Goal: Task Accomplishment & Management: Use online tool/utility

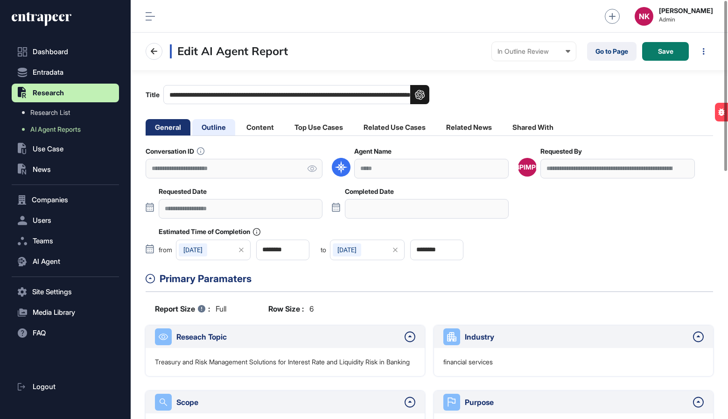
click at [225, 120] on li "Outline" at bounding box center [213, 127] width 43 height 16
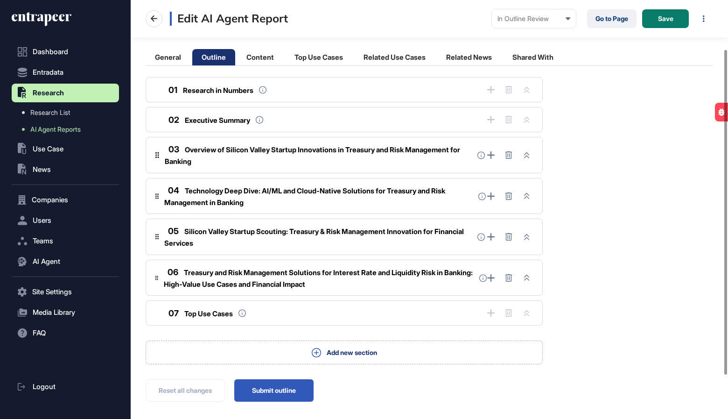
scroll to position [119, 0]
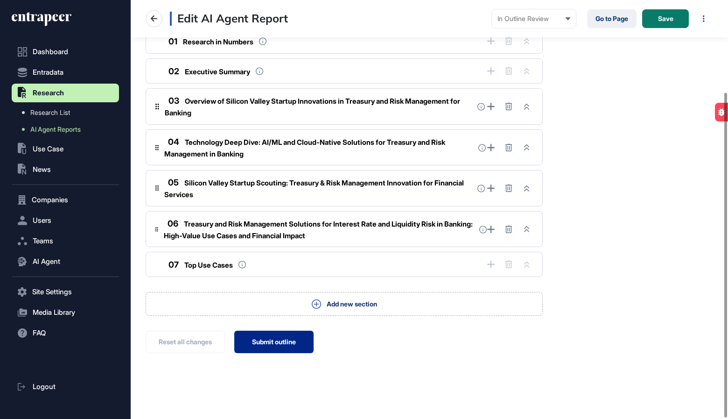
click at [276, 340] on button "Submit outline" at bounding box center [273, 342] width 79 height 22
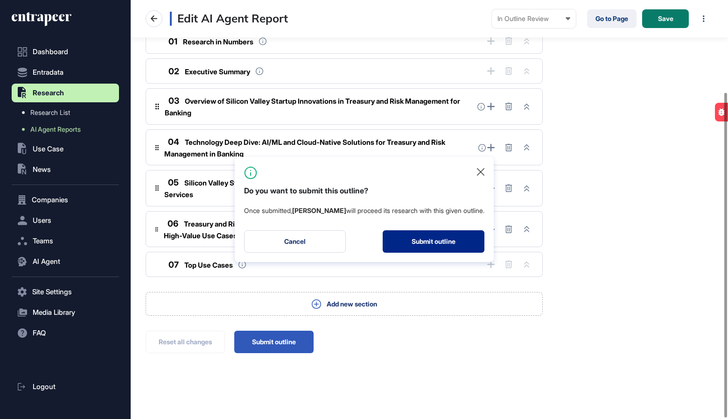
click at [433, 240] on button "Submit outline" at bounding box center [434, 241] width 102 height 22
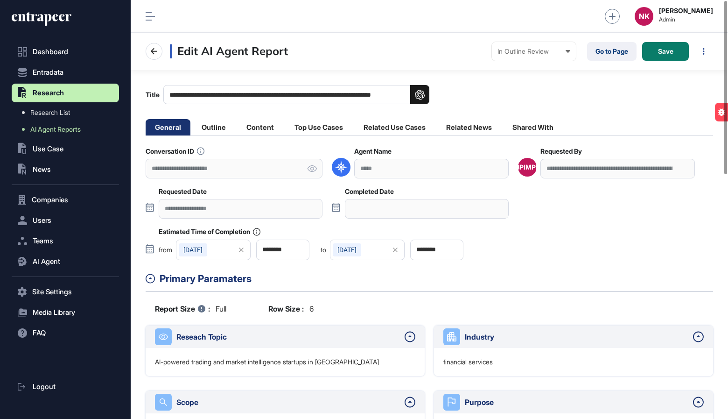
scroll to position [419, 598]
click at [221, 125] on li "Outline" at bounding box center [213, 127] width 43 height 16
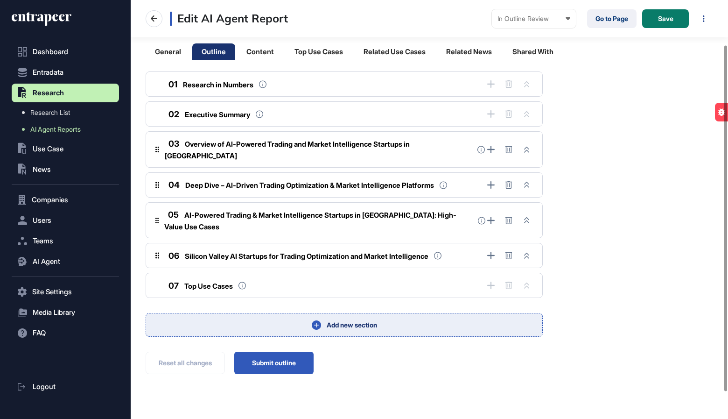
scroll to position [87, 0]
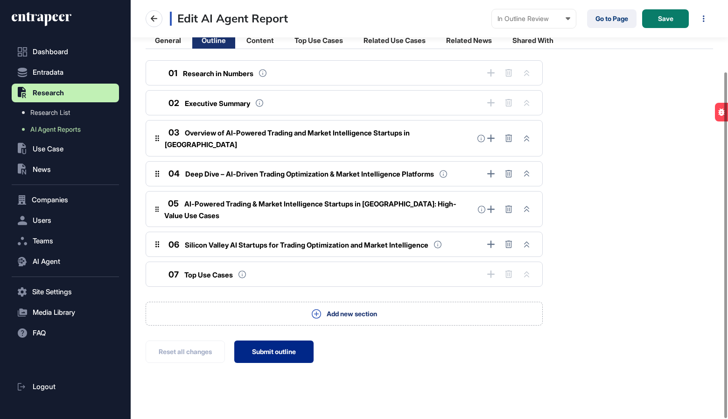
click at [291, 342] on button "Submit outline" at bounding box center [273, 351] width 79 height 22
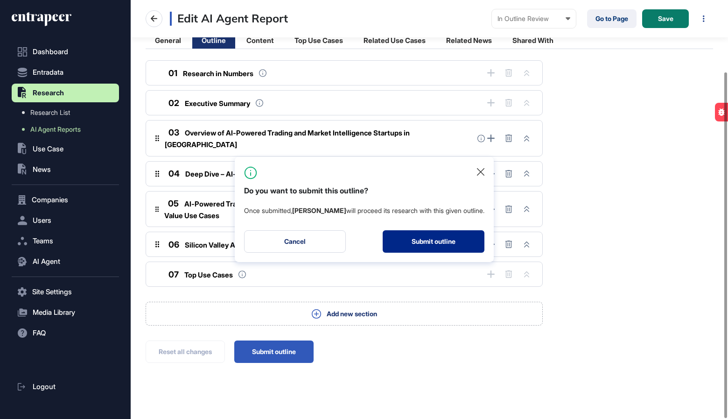
click at [414, 246] on button "Submit outline" at bounding box center [434, 241] width 102 height 22
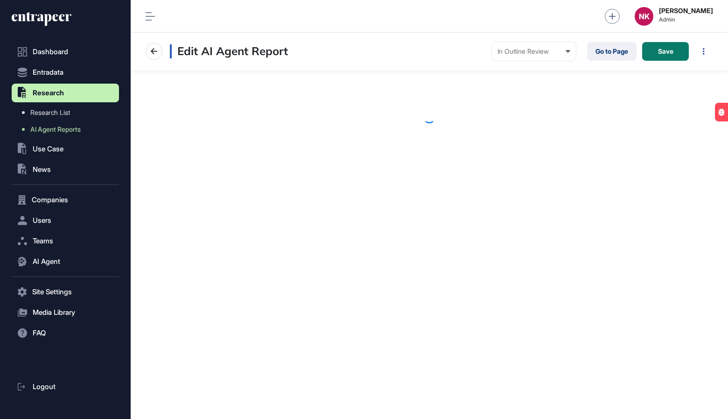
scroll to position [419, 598]
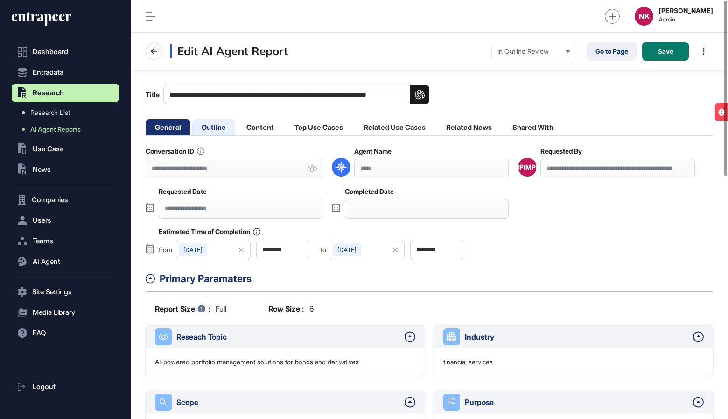
click at [217, 129] on li "Outline" at bounding box center [213, 127] width 43 height 16
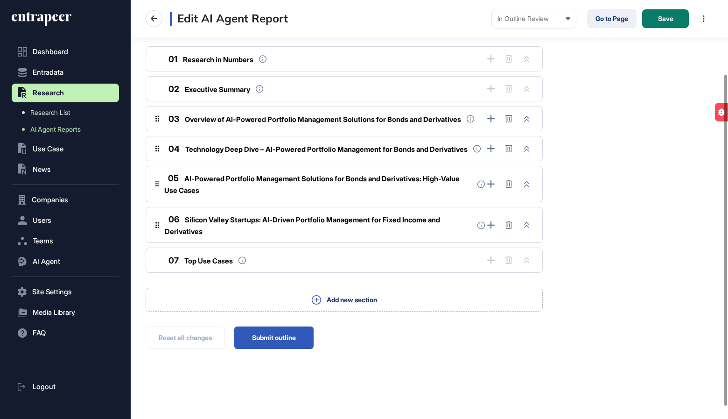
scroll to position [108, 0]
click at [271, 340] on button "Submit outline" at bounding box center [273, 337] width 79 height 22
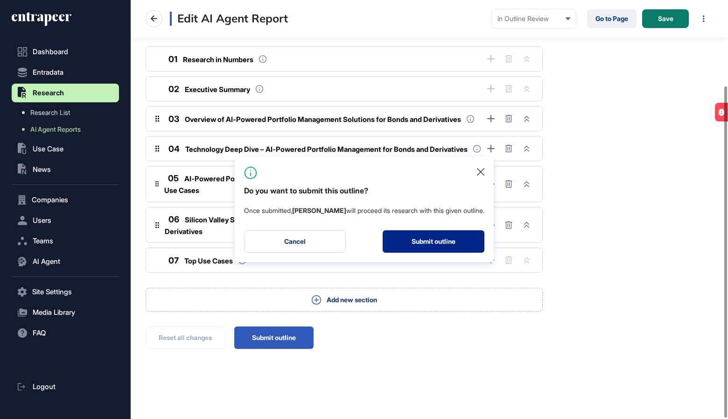
click at [432, 237] on button "Submit outline" at bounding box center [434, 241] width 102 height 22
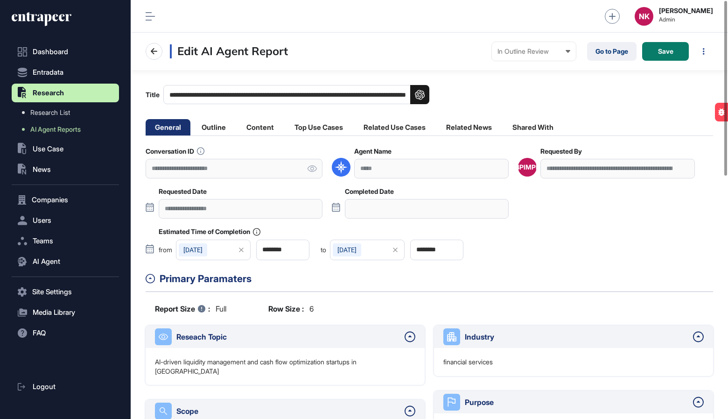
scroll to position [419, 598]
click at [220, 127] on li "Outline" at bounding box center [213, 127] width 43 height 16
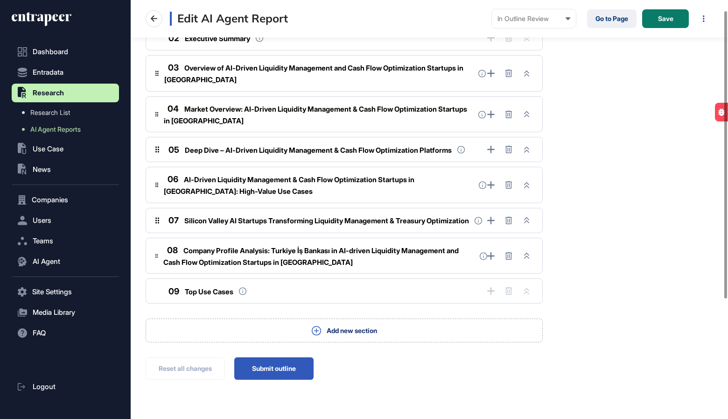
scroll to position [189, 0]
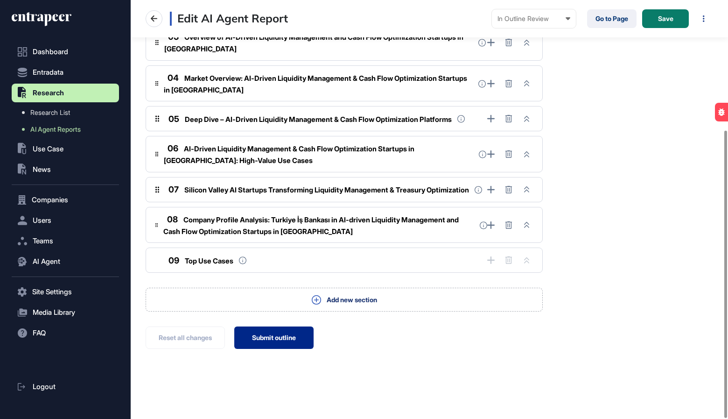
click at [246, 336] on button "Submit outline" at bounding box center [273, 337] width 79 height 22
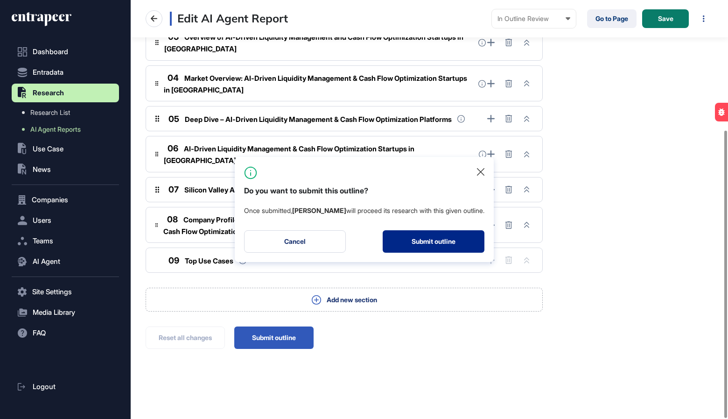
click at [393, 246] on button "Submit outline" at bounding box center [434, 241] width 102 height 22
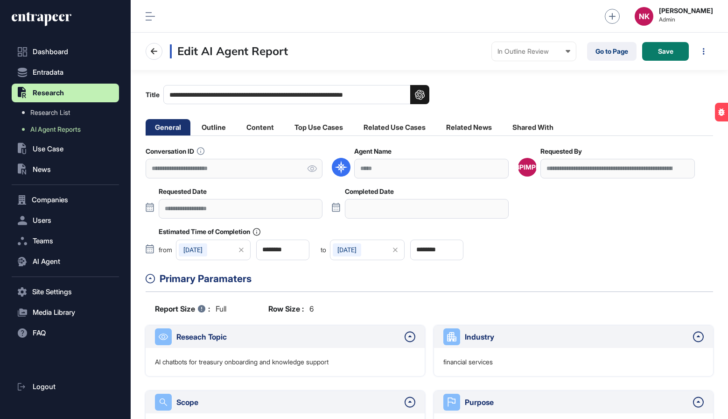
scroll to position [419, 598]
click at [225, 129] on li "Outline" at bounding box center [213, 127] width 43 height 16
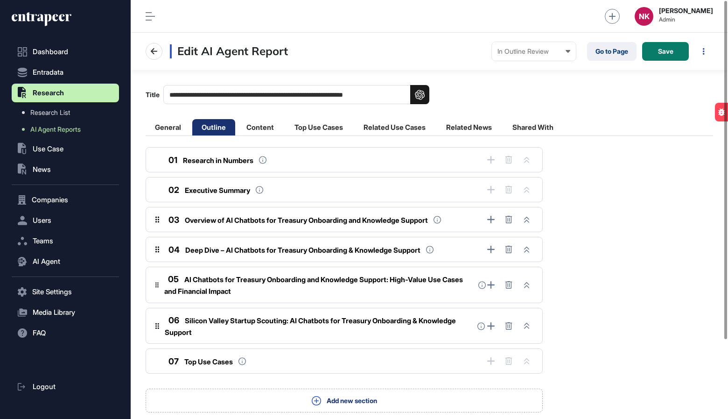
scroll to position [97, 0]
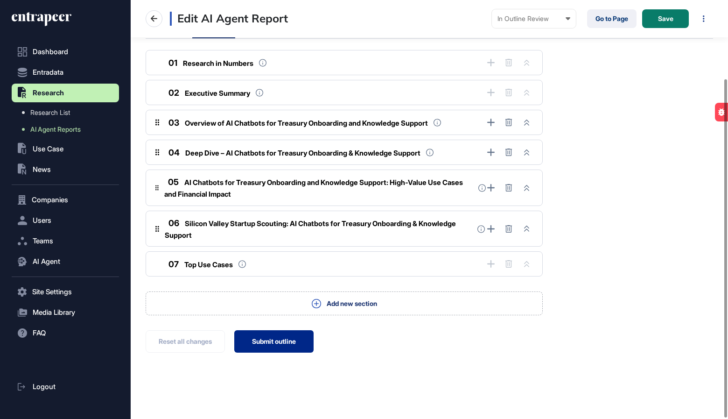
click at [277, 339] on button "Submit outline" at bounding box center [273, 341] width 79 height 22
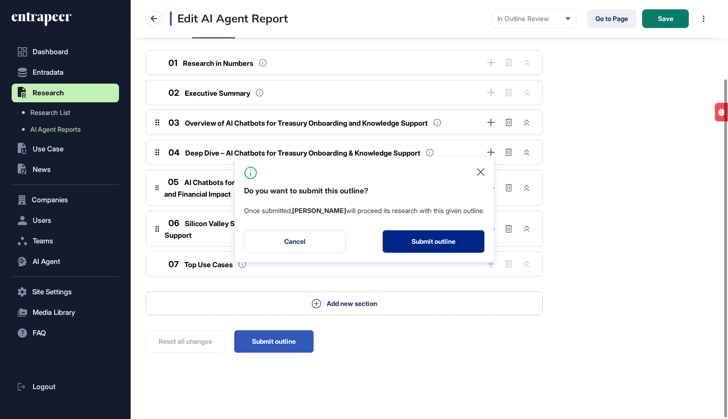
click at [391, 246] on button "Submit outline" at bounding box center [434, 241] width 102 height 22
